Goal: Information Seeking & Learning: Learn about a topic

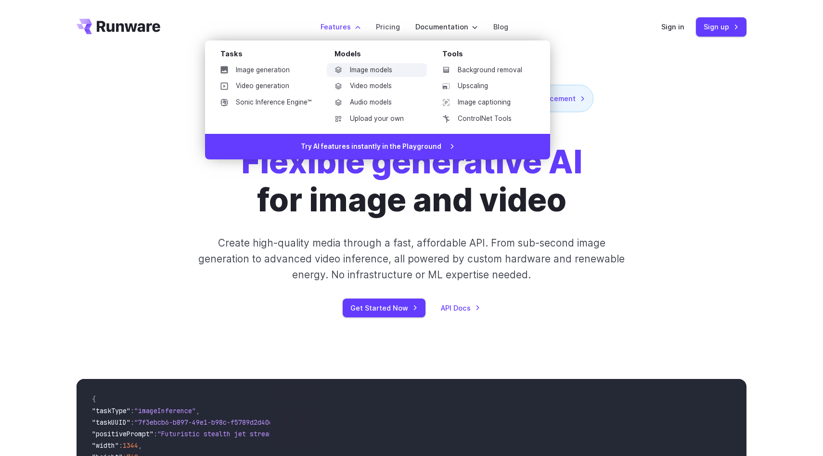
click at [356, 69] on link "Image models" at bounding box center [377, 70] width 100 height 14
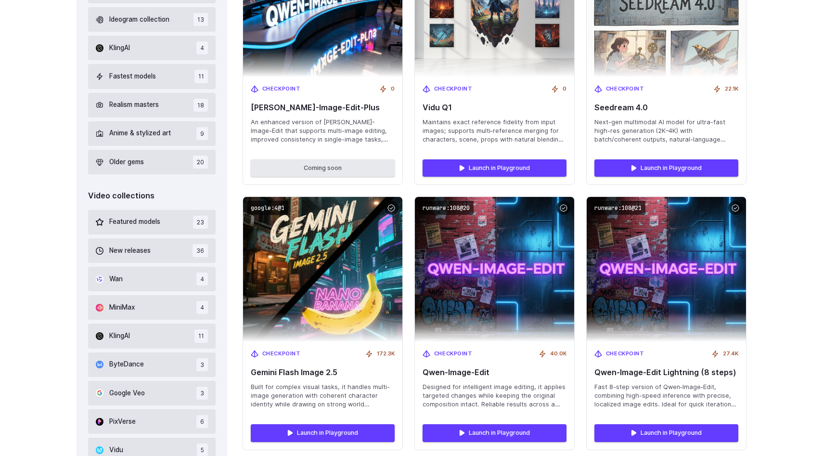
scroll to position [428, 0]
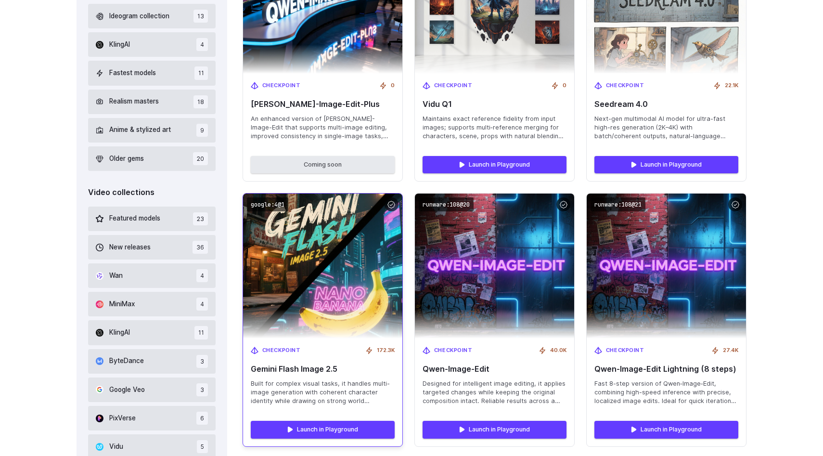
click at [346, 236] on img at bounding box center [322, 265] width 175 height 159
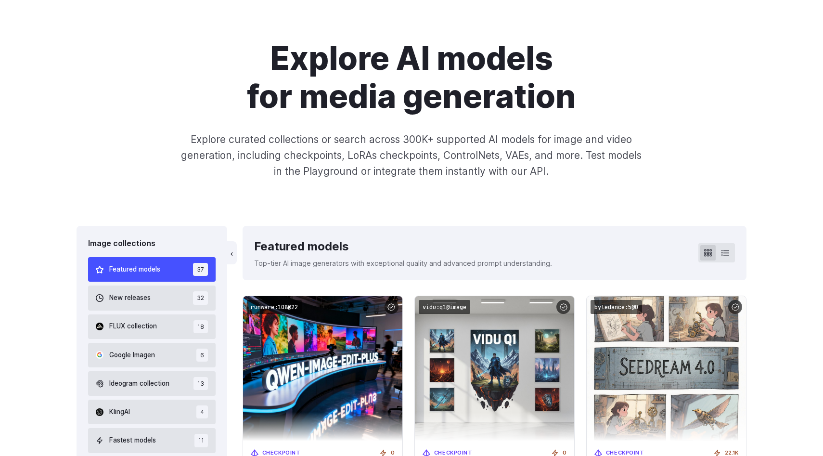
scroll to position [0, 0]
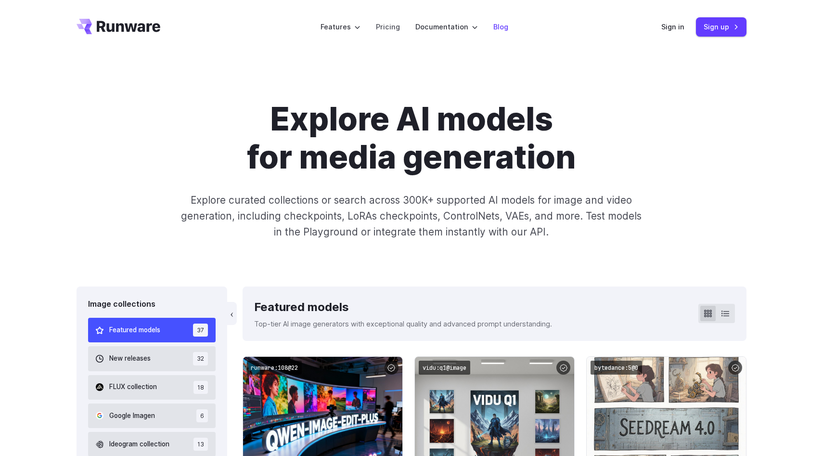
click at [496, 24] on link "Blog" at bounding box center [500, 26] width 15 height 11
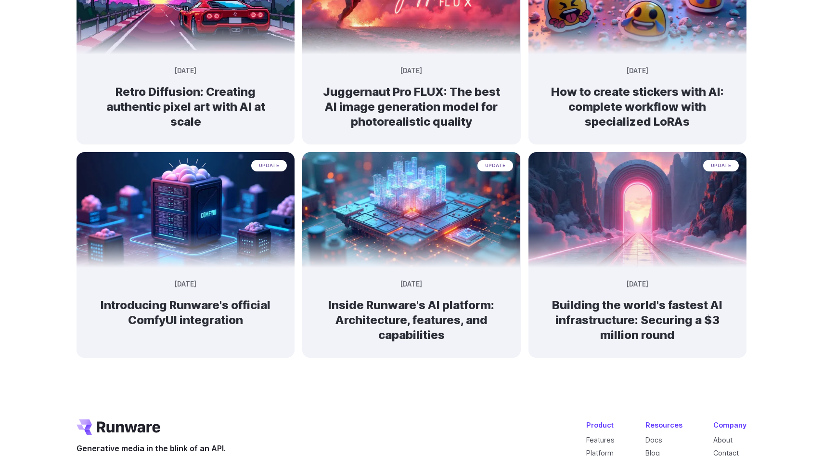
scroll to position [617, 0]
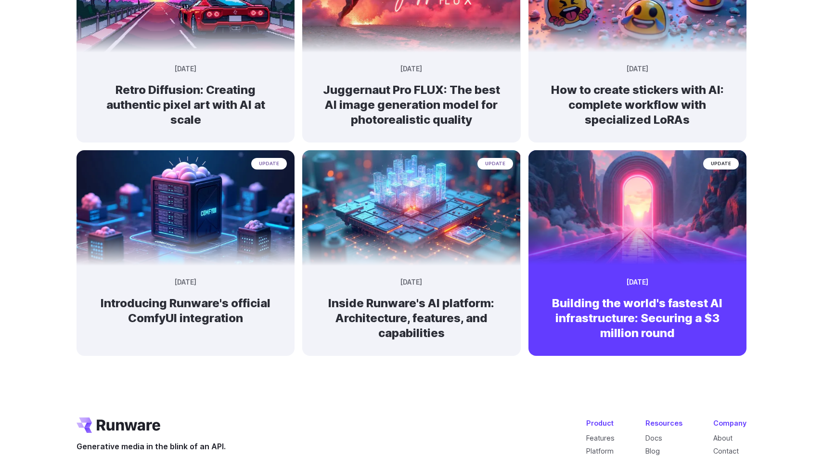
click at [637, 320] on h2 "Building the world's fastest AI infrastructure: Securing a $3 million round" at bounding box center [637, 317] width 187 height 45
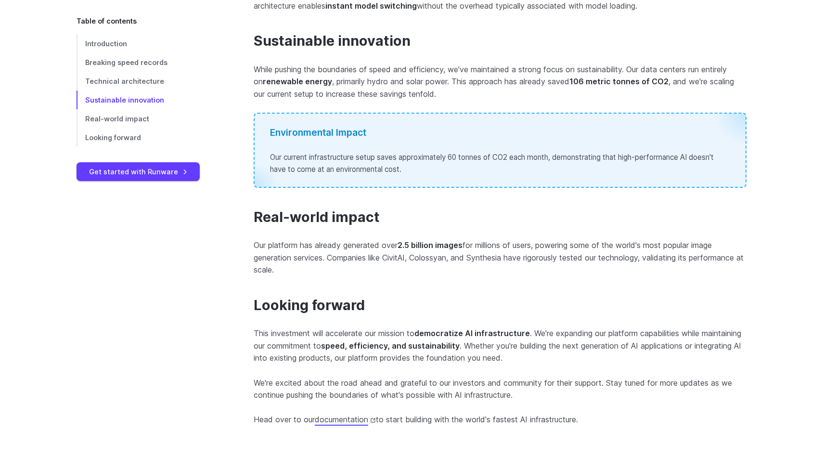
scroll to position [952, 0]
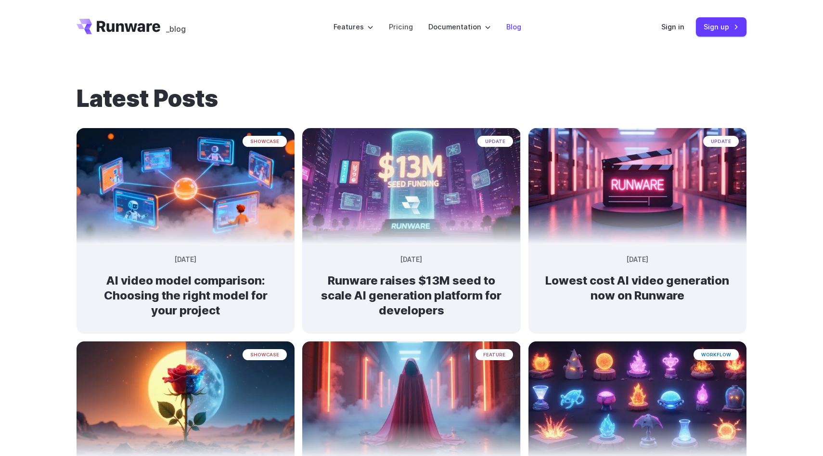
click at [515, 27] on link "Blog" at bounding box center [513, 26] width 15 height 11
click at [508, 25] on link "Blog" at bounding box center [513, 26] width 15 height 11
click at [396, 26] on link "Pricing" at bounding box center [401, 26] width 24 height 11
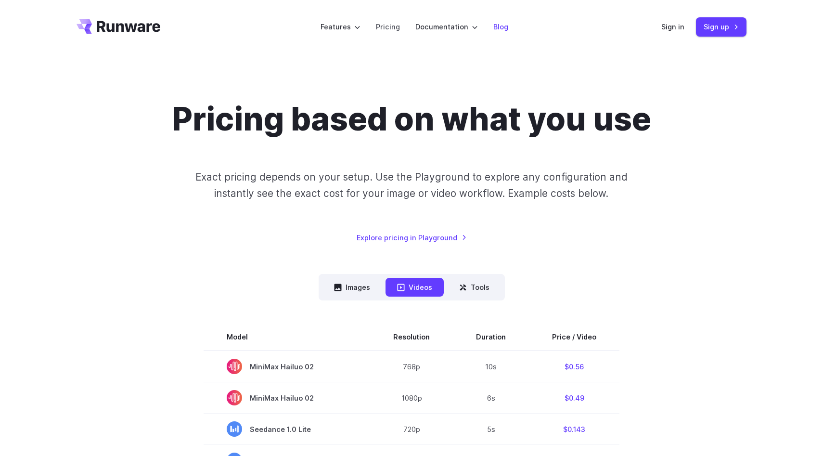
click at [500, 25] on link "Blog" at bounding box center [500, 26] width 15 height 11
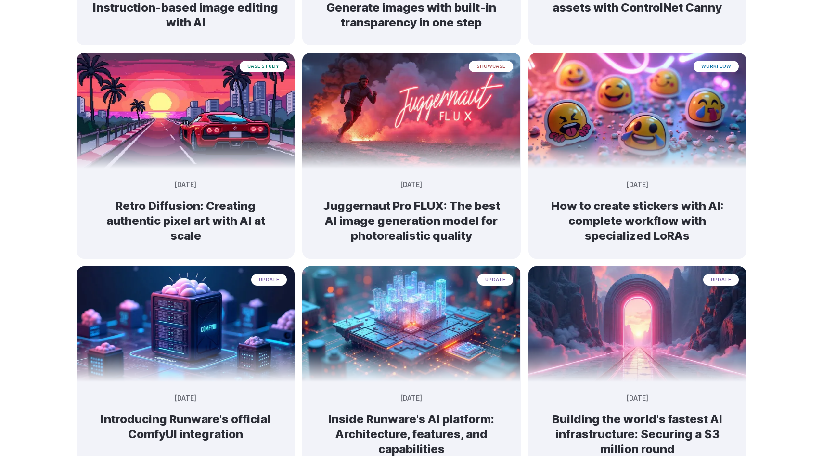
scroll to position [694, 0]
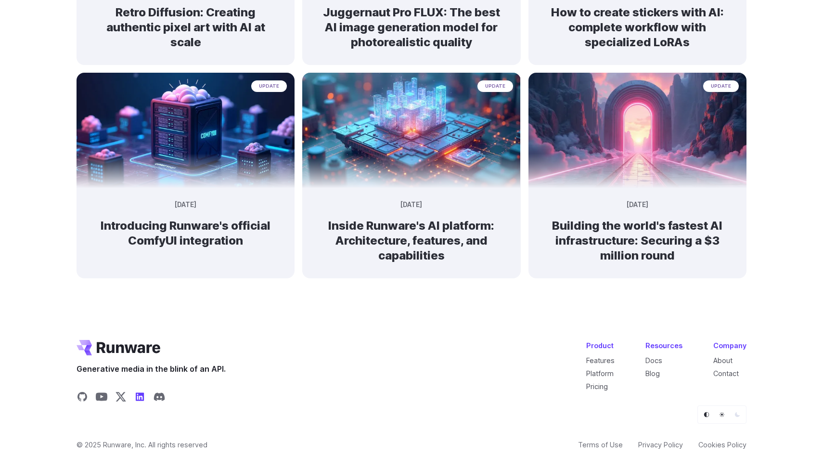
click at [139, 394] on icon "Share on LinkedIn" at bounding box center [140, 396] width 8 height 8
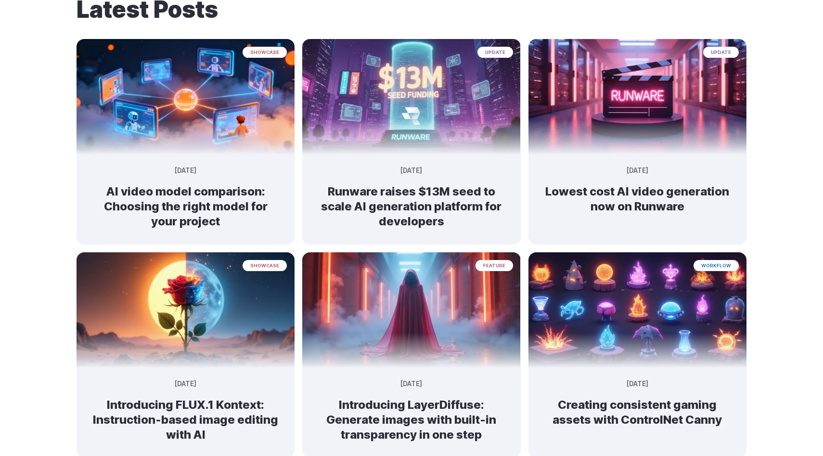
scroll to position [0, 0]
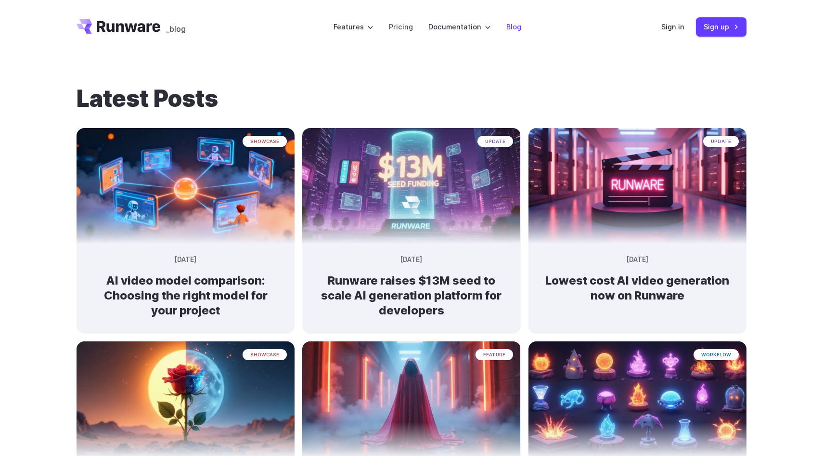
click at [507, 27] on link "Blog" at bounding box center [513, 26] width 15 height 11
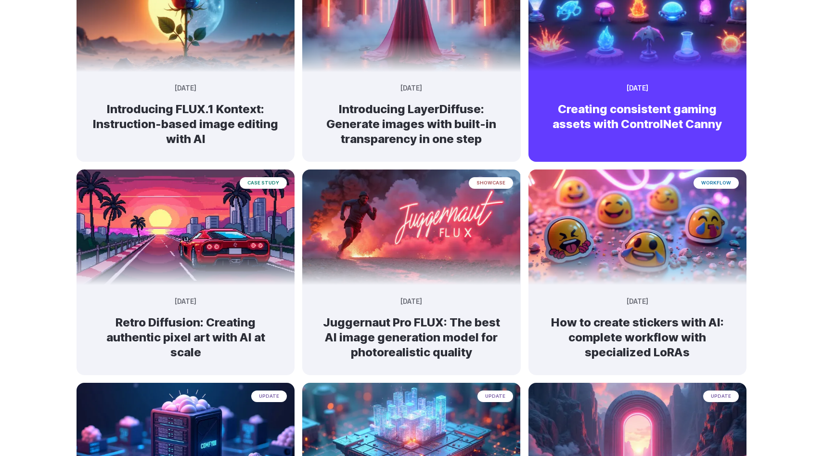
scroll to position [686, 0]
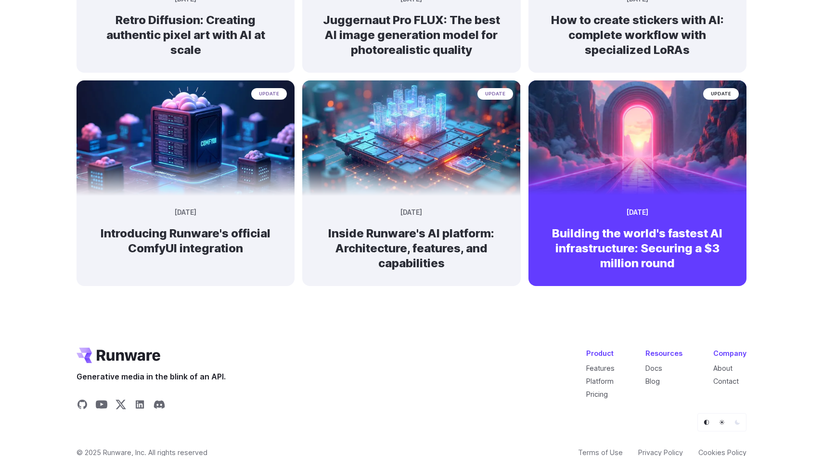
click at [650, 236] on h2 "Building the world's fastest AI infrastructure: Securing a $3 million round" at bounding box center [637, 248] width 187 height 45
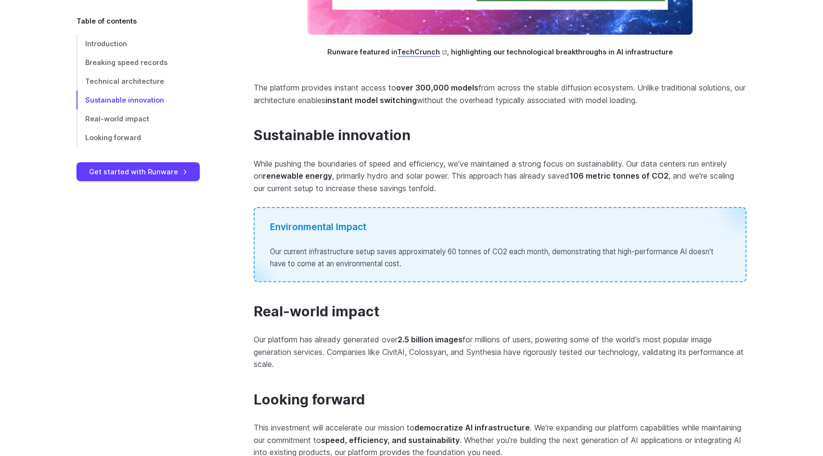
scroll to position [870, 0]
